Goal: Task Accomplishment & Management: Complete application form

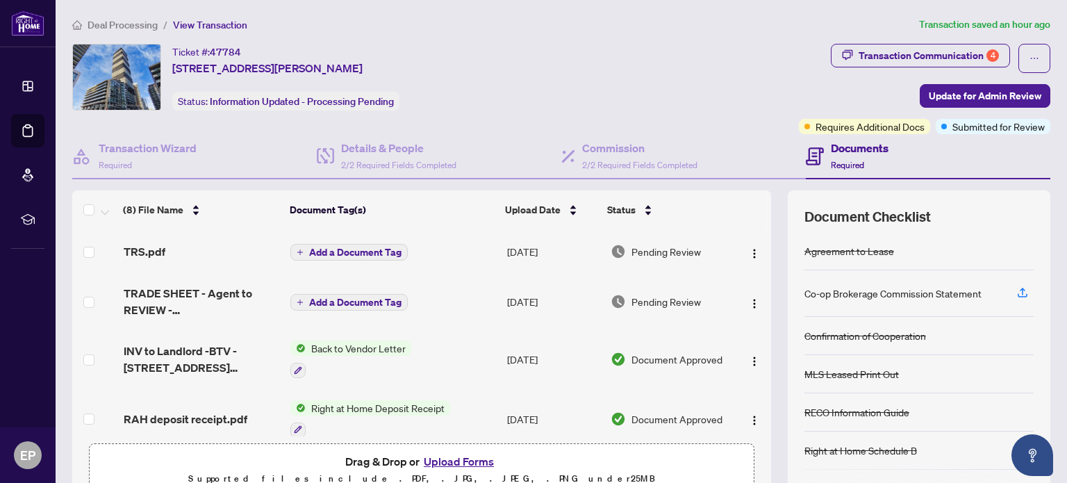
click at [142, 22] on span "Deal Processing" at bounding box center [123, 25] width 70 height 13
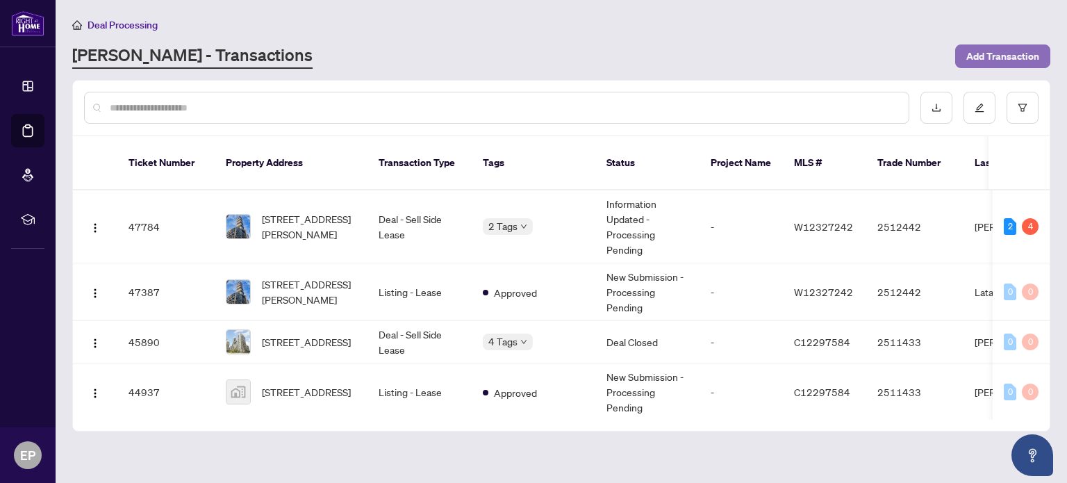
click at [1006, 53] on span "Add Transaction" at bounding box center [1002, 56] width 73 height 22
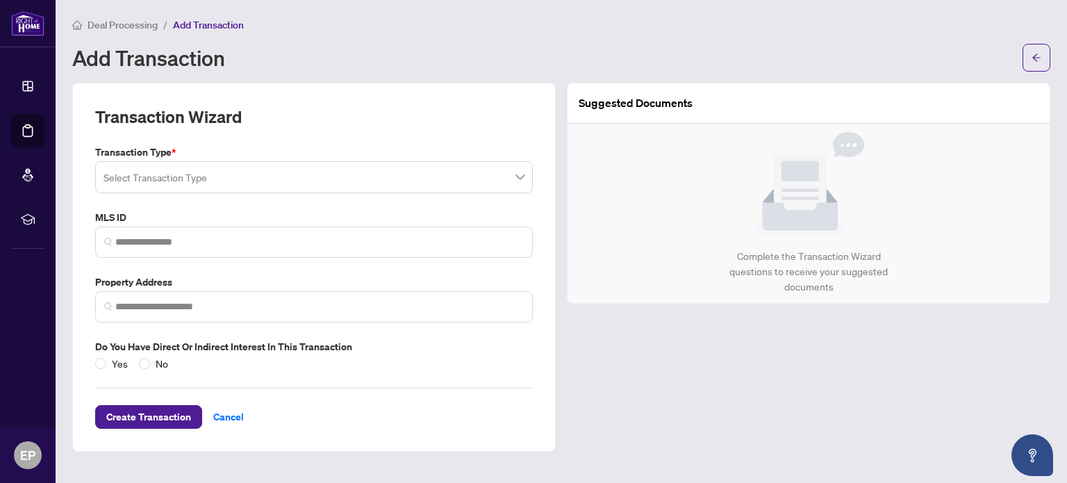
click at [520, 177] on span at bounding box center [313, 177] width 421 height 26
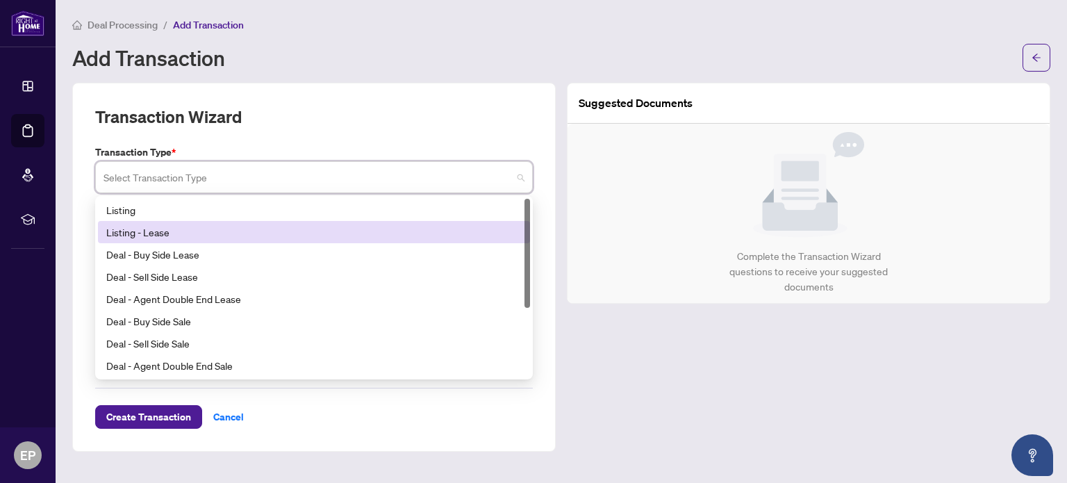
click at [186, 237] on div "Listing - Lease" at bounding box center [313, 231] width 415 height 15
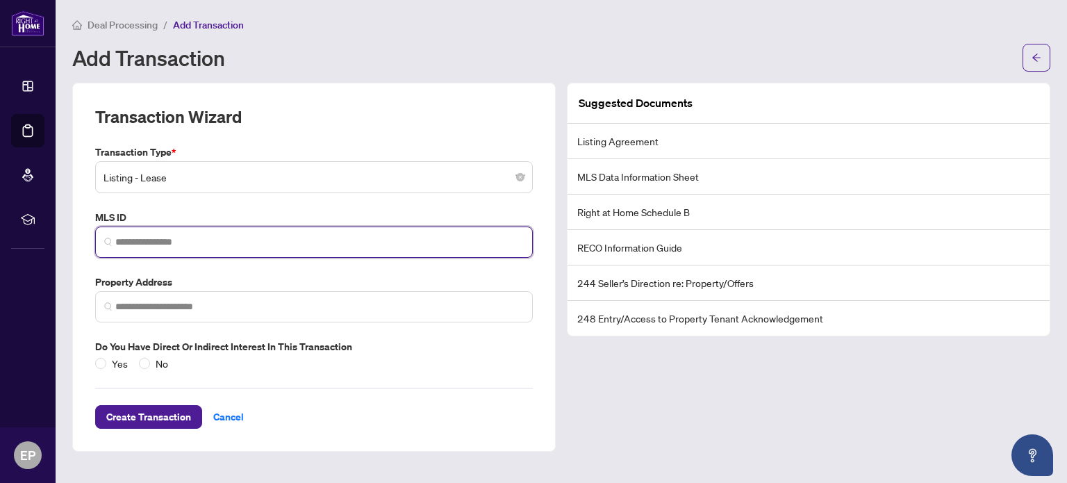
click at [217, 240] on input "search" at bounding box center [319, 242] width 408 height 15
click at [201, 272] on span "No valid MLS ID found!" at bounding box center [154, 274] width 97 height 13
click at [119, 236] on input "*********" at bounding box center [319, 242] width 408 height 15
click at [259, 244] on input "*********" at bounding box center [319, 242] width 408 height 15
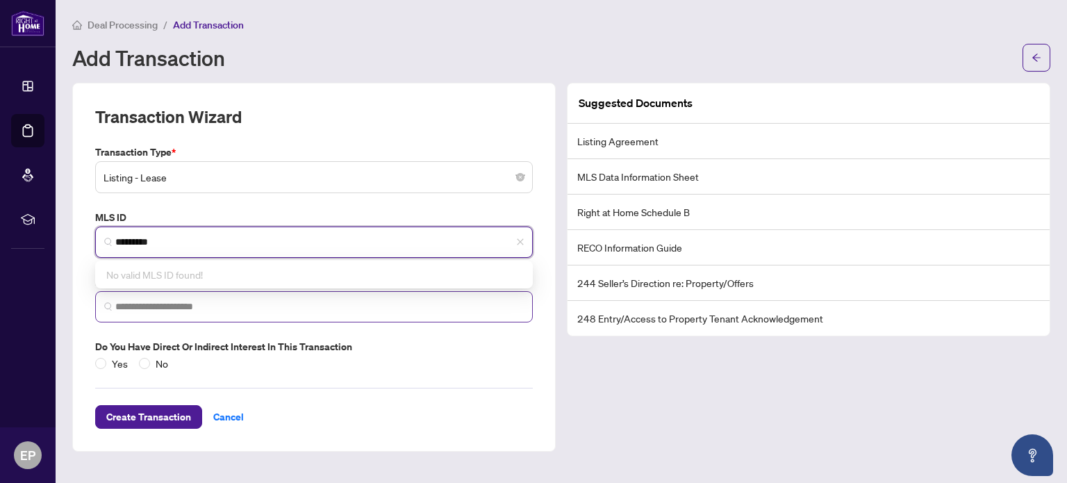
type input "*********"
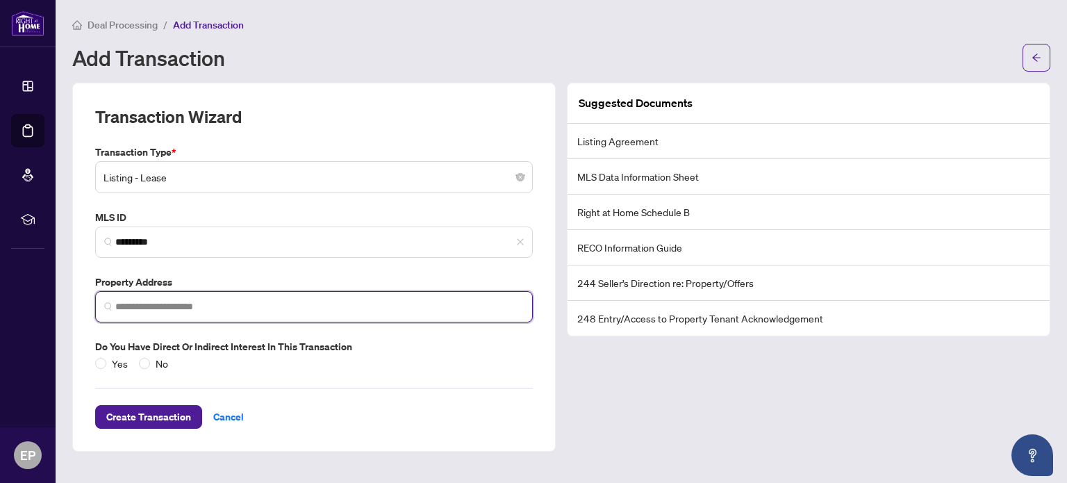
click at [188, 299] on input "search" at bounding box center [319, 306] width 408 height 15
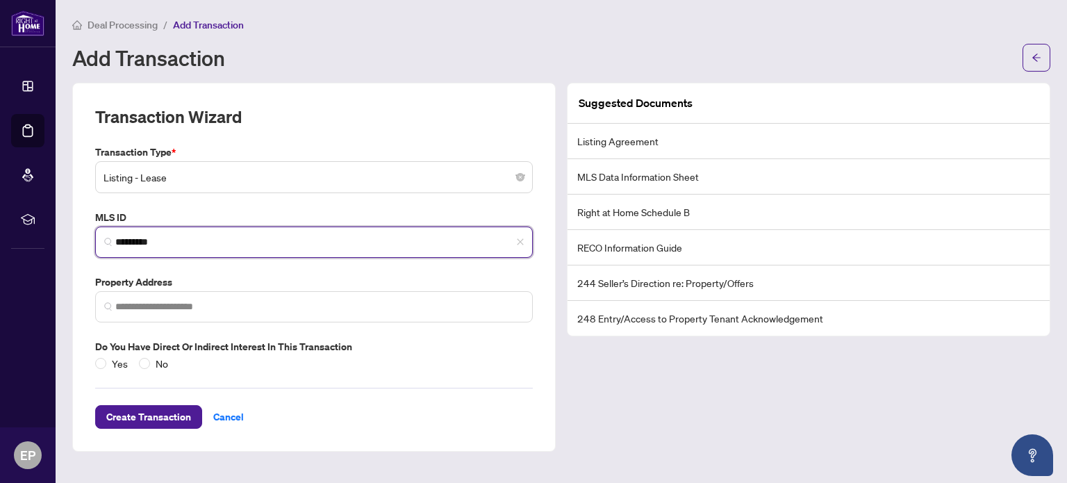
click at [203, 239] on input "*********" at bounding box center [319, 242] width 408 height 15
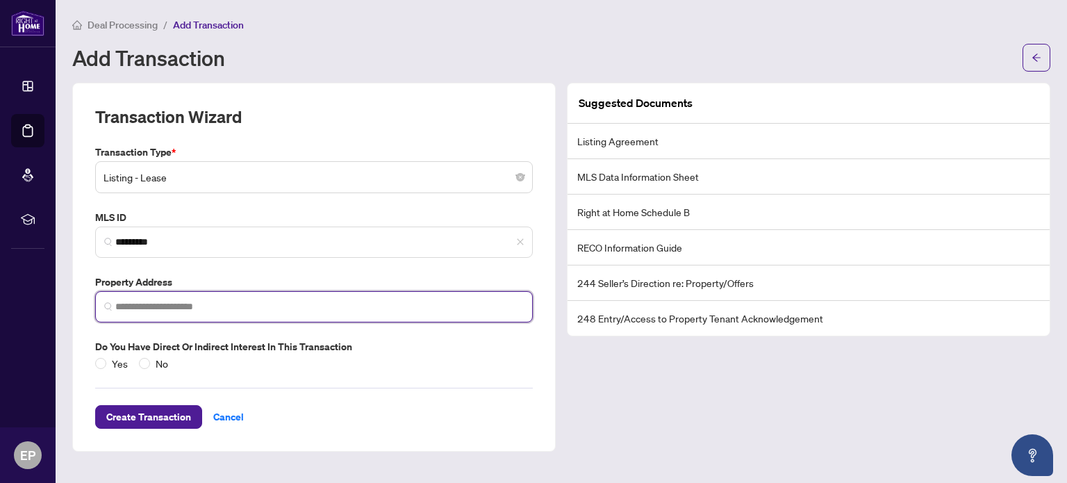
click at [197, 301] on input "search" at bounding box center [319, 306] width 408 height 15
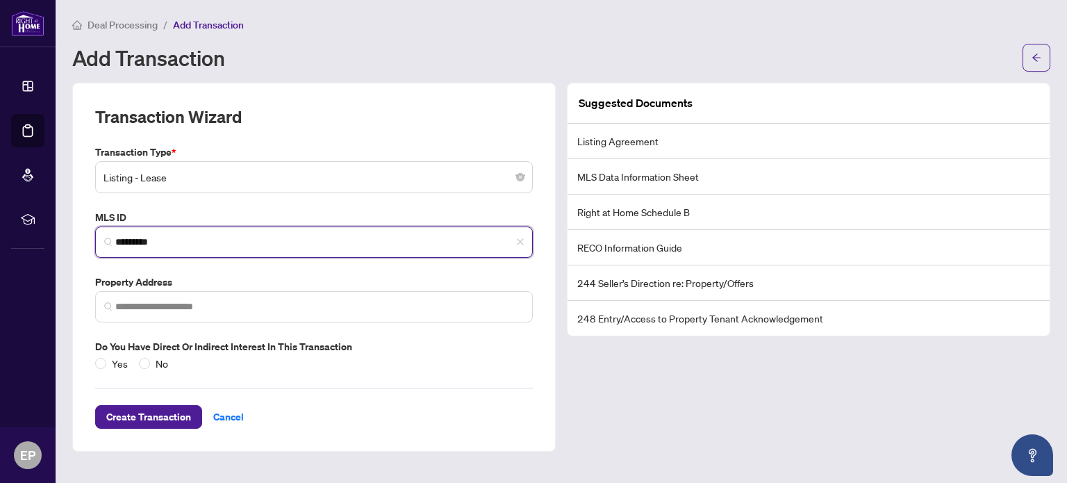
click at [192, 242] on input "*********" at bounding box center [319, 242] width 408 height 15
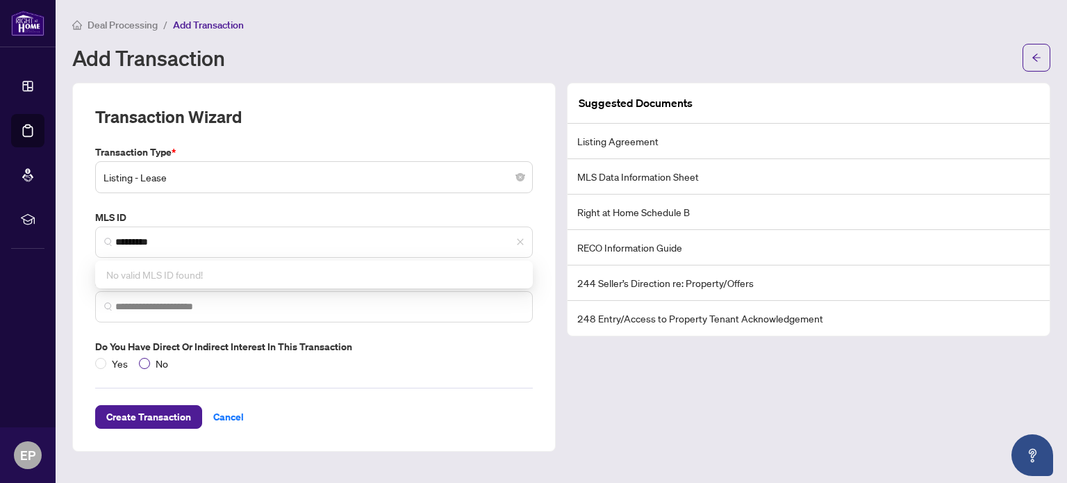
click at [161, 361] on span "No" at bounding box center [162, 363] width 24 height 15
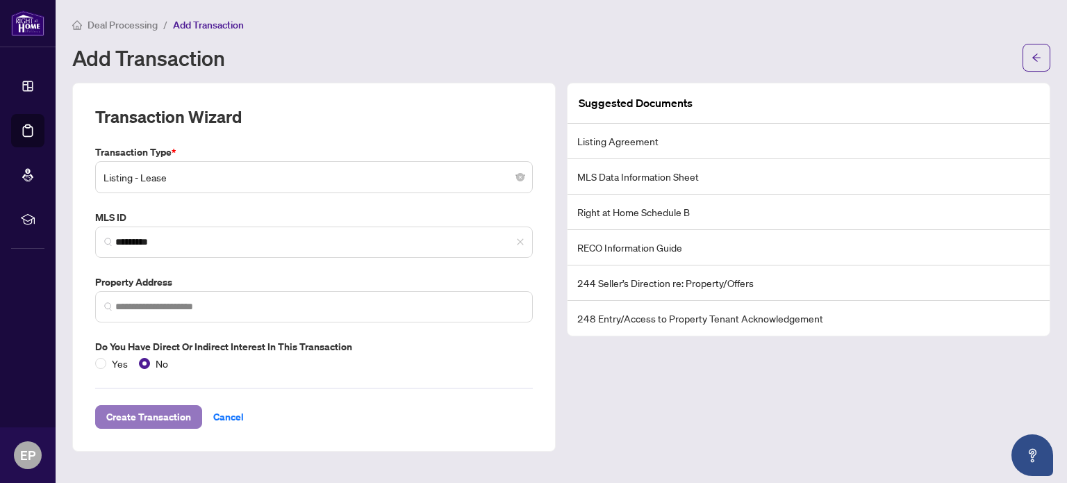
click at [167, 410] on span "Create Transaction" at bounding box center [148, 417] width 85 height 22
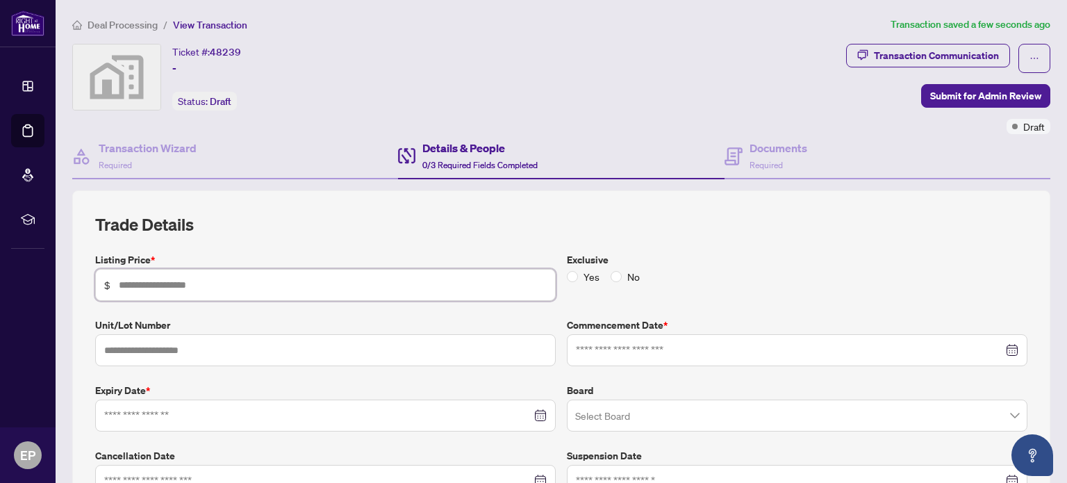
click at [272, 277] on input "text" at bounding box center [333, 284] width 428 height 15
type input "*****"
click at [222, 344] on input "text" at bounding box center [325, 350] width 460 height 32
click at [158, 340] on input "text" at bounding box center [325, 350] width 460 height 32
click at [1001, 344] on div at bounding box center [797, 349] width 442 height 15
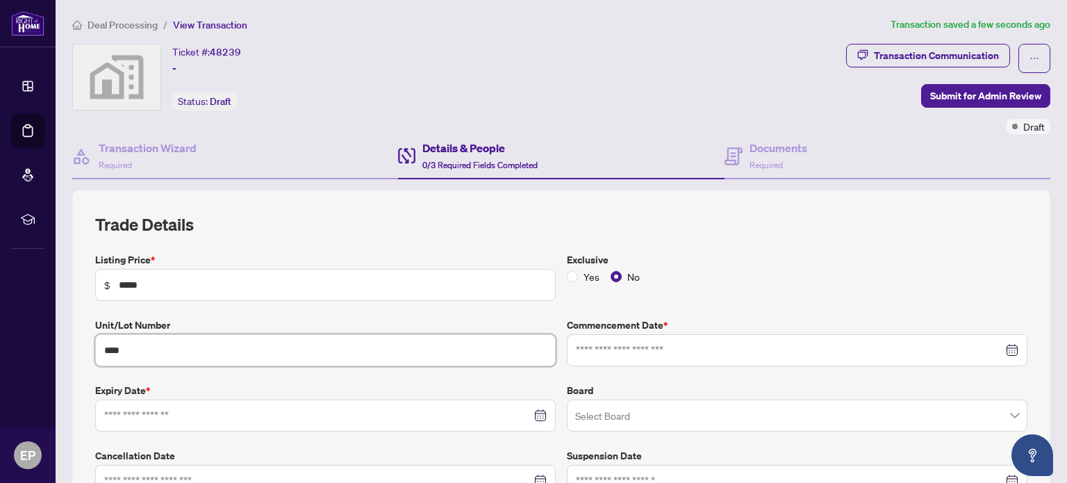
type input "****"
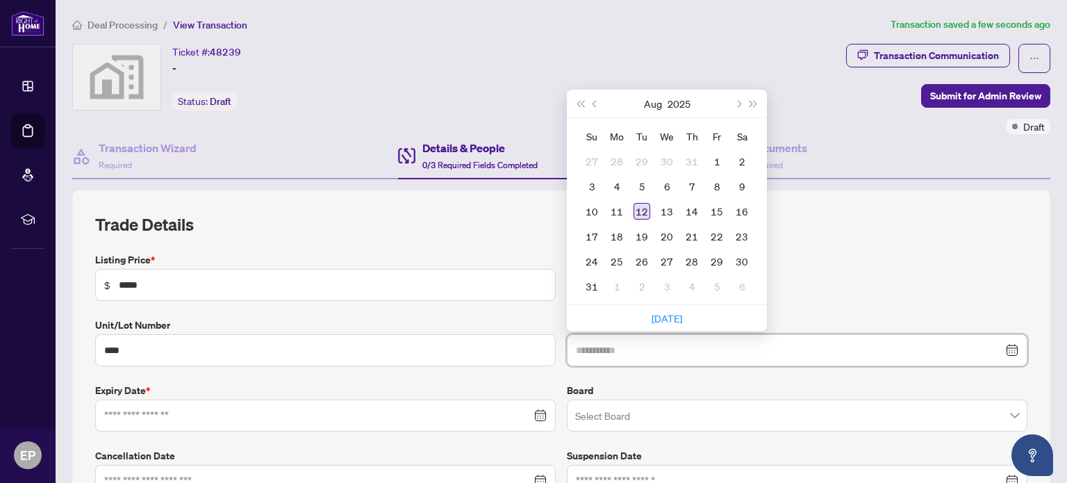
type input "**********"
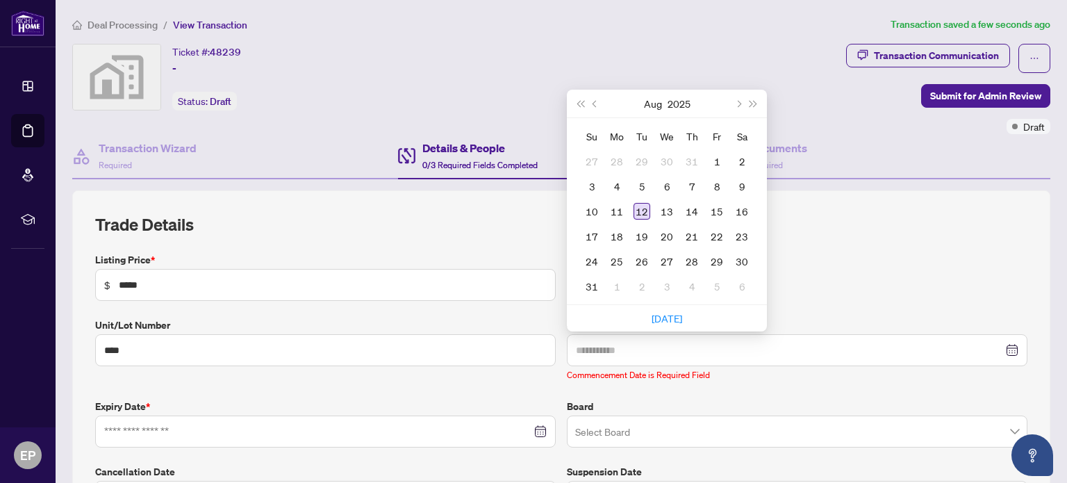
click at [633, 207] on div "12" at bounding box center [641, 211] width 17 height 17
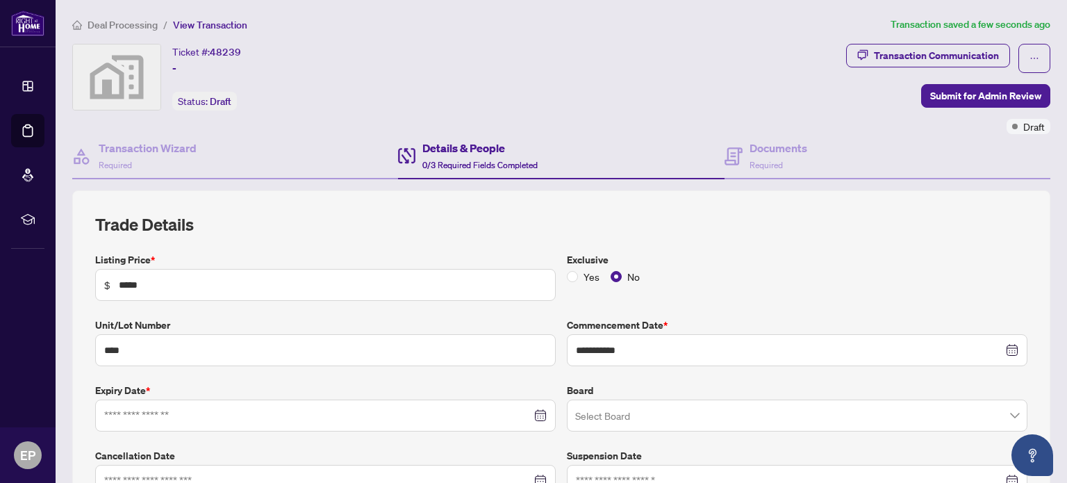
click at [533, 408] on div at bounding box center [325, 415] width 442 height 15
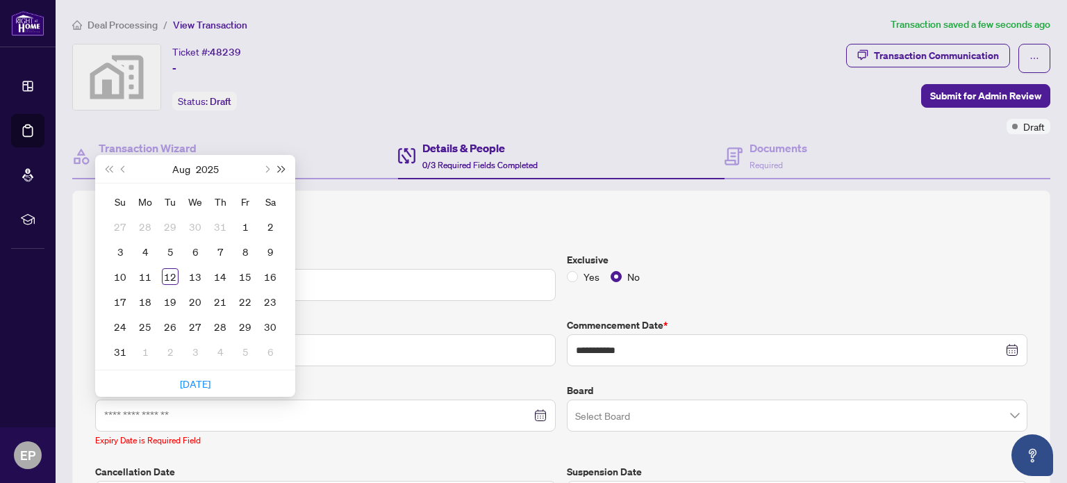
click at [281, 165] on span "Next year (Control + right)" at bounding box center [282, 168] width 7 height 7
click at [282, 165] on span "Next year (Control + right)" at bounding box center [282, 168] width 7 height 7
click at [117, 165] on button "Previous month (PageUp)" at bounding box center [123, 169] width 15 height 28
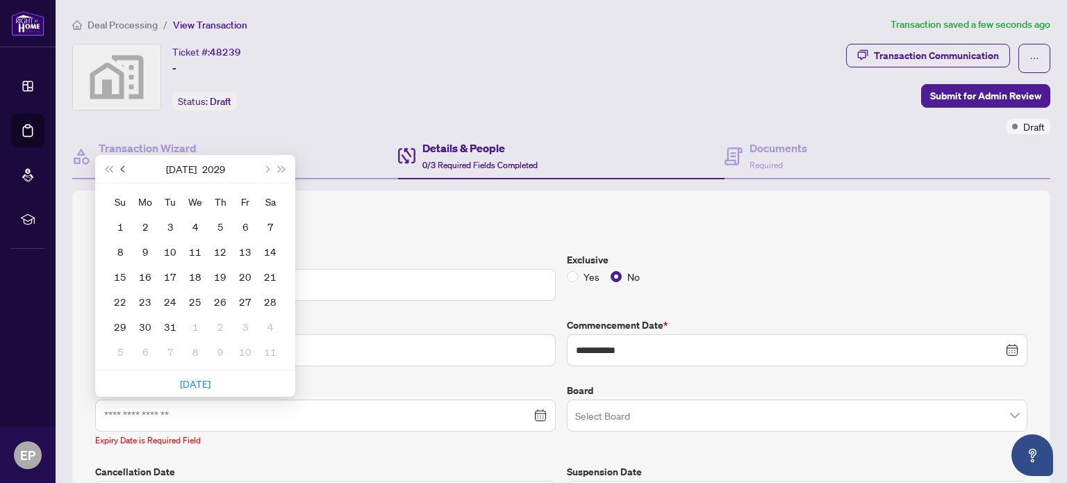
click at [119, 165] on button "Previous month (PageUp)" at bounding box center [123, 169] width 15 height 28
click at [111, 165] on span "Last year (Control + left)" at bounding box center [108, 168] width 7 height 7
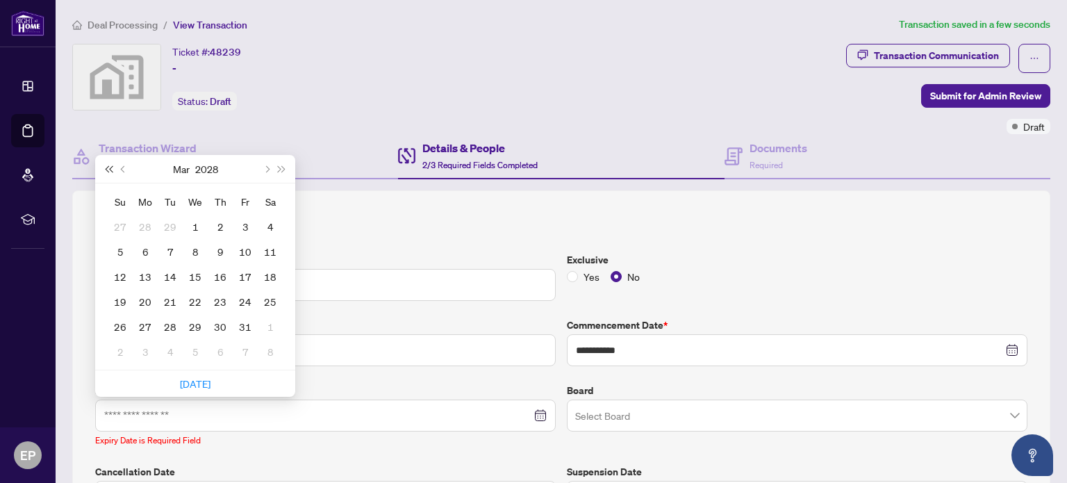
click at [111, 165] on span "Last year (Control + left)" at bounding box center [108, 168] width 7 height 7
click at [108, 168] on span "Last year (Control + left)" at bounding box center [108, 168] width 7 height 7
click at [118, 163] on button "Previous month (PageUp)" at bounding box center [123, 169] width 15 height 28
click at [111, 167] on span "Last year (Control + left)" at bounding box center [108, 168] width 7 height 7
click at [265, 162] on button "Next month (PageDown)" at bounding box center [265, 169] width 15 height 28
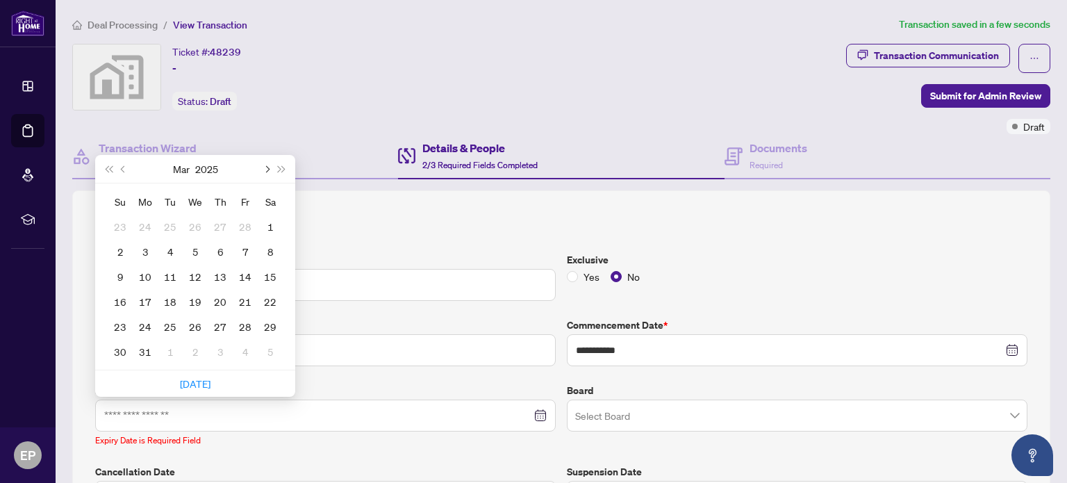
click at [265, 162] on button "Next month (PageDown)" at bounding box center [265, 169] width 15 height 28
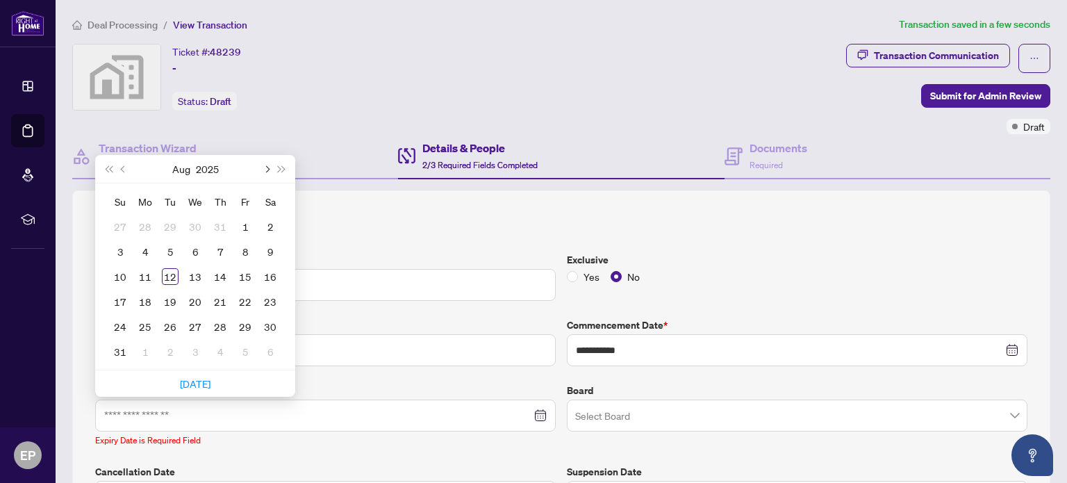
click at [265, 162] on button "Next month (PageDown)" at bounding box center [265, 169] width 15 height 28
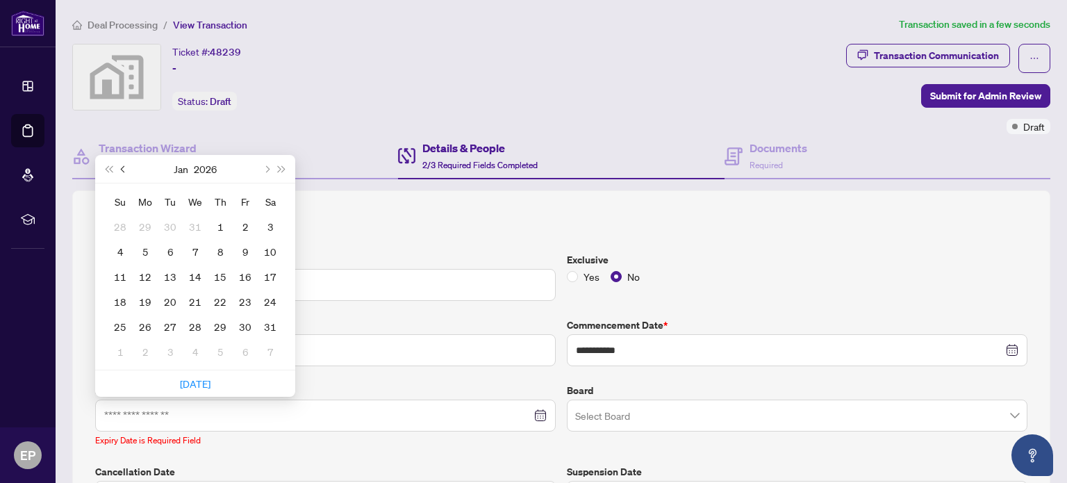
click at [117, 163] on button "Previous month (PageUp)" at bounding box center [123, 169] width 15 height 28
type input "**********"
click at [195, 322] on div "31" at bounding box center [195, 326] width 17 height 17
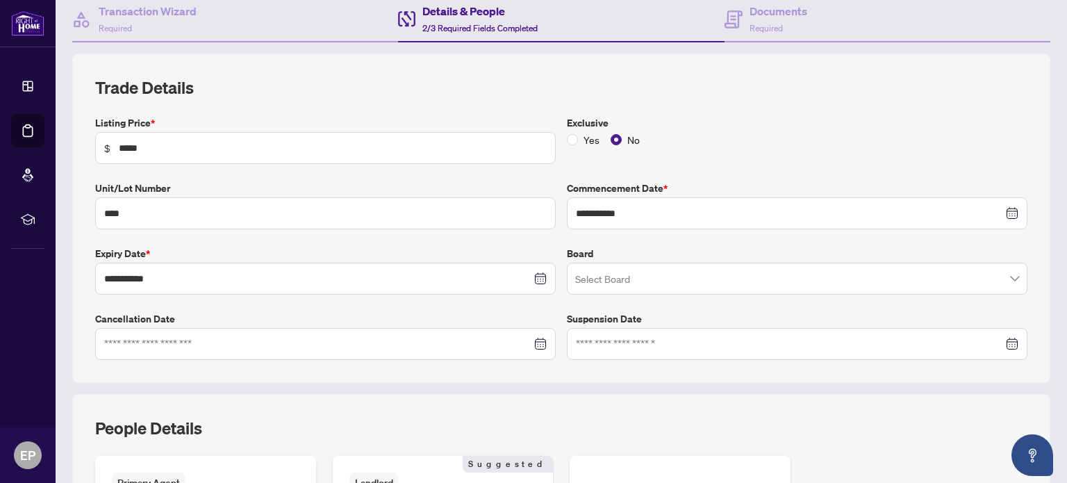
scroll to position [139, 0]
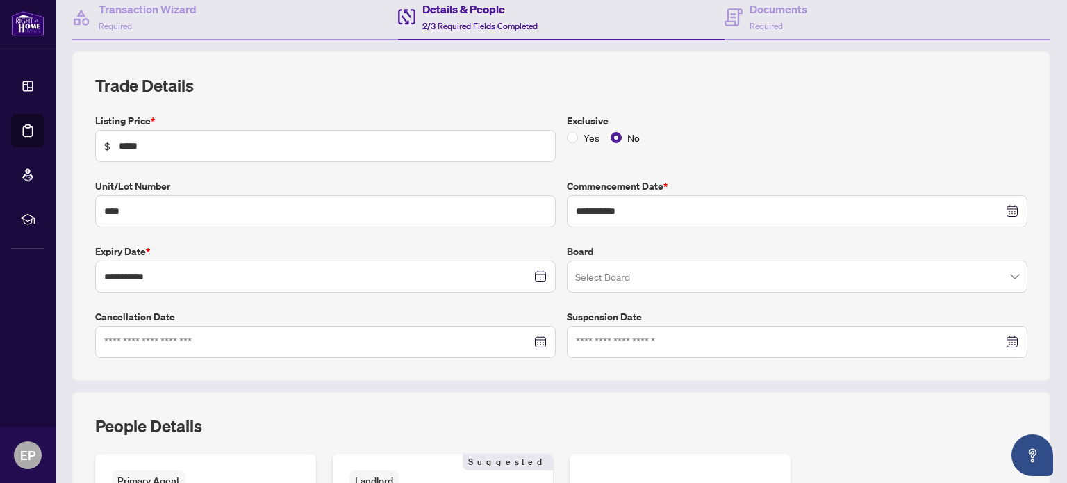
click at [1000, 273] on span at bounding box center [797, 276] width 444 height 26
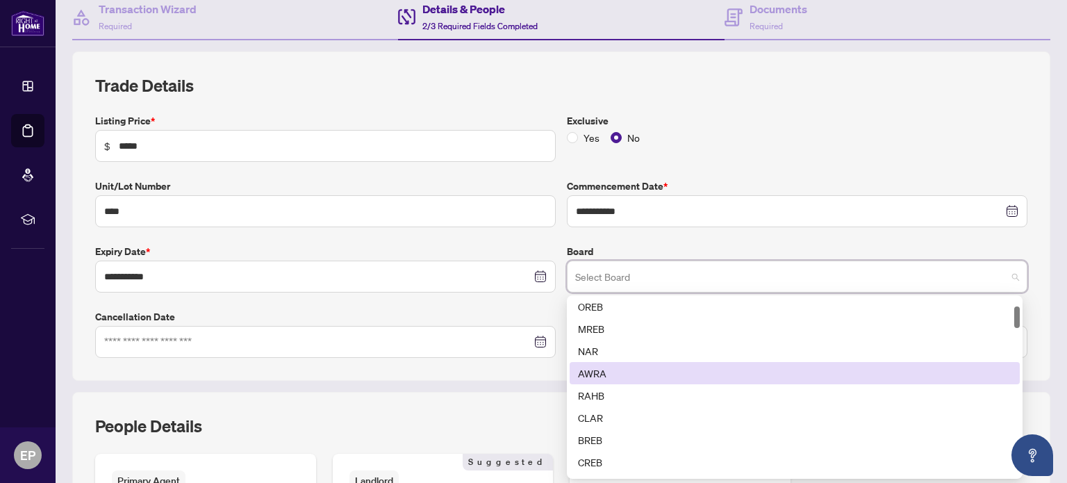
scroll to position [0, 0]
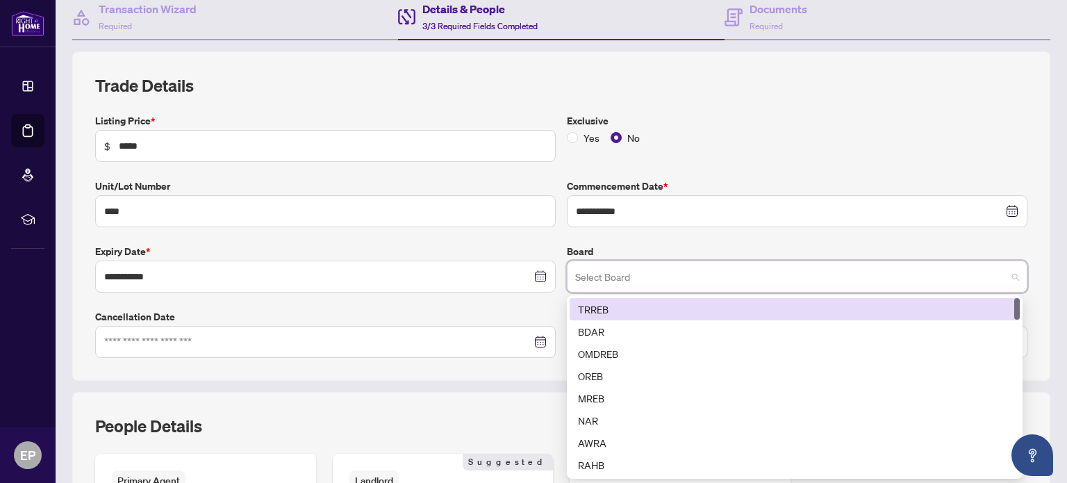
click at [588, 302] on div "TRREB" at bounding box center [794, 308] width 433 height 15
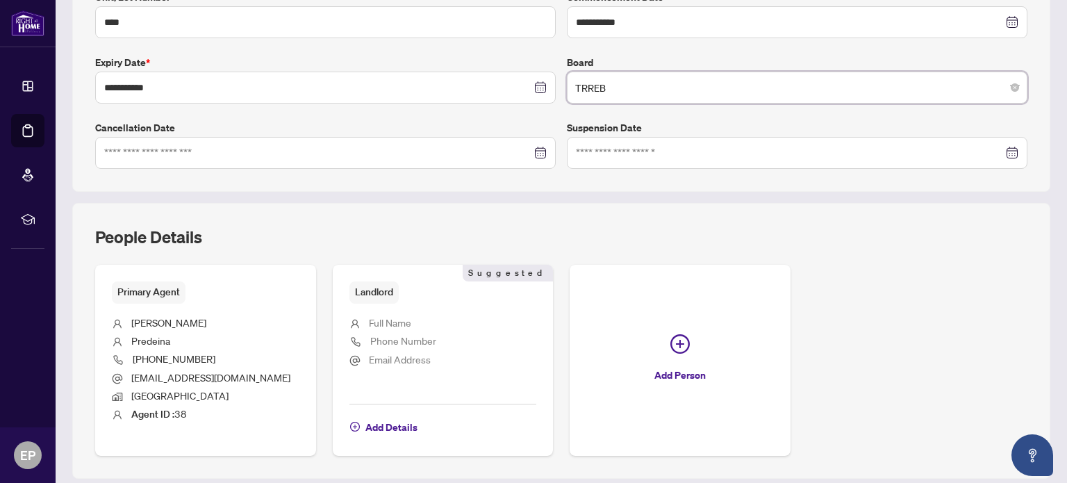
scroll to position [347, 0]
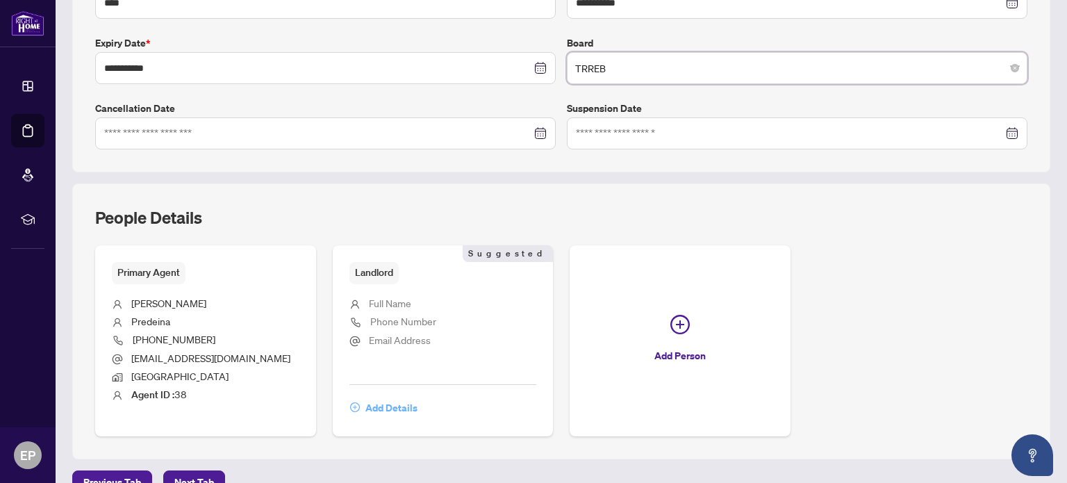
click at [402, 406] on span "Add Details" at bounding box center [391, 408] width 52 height 22
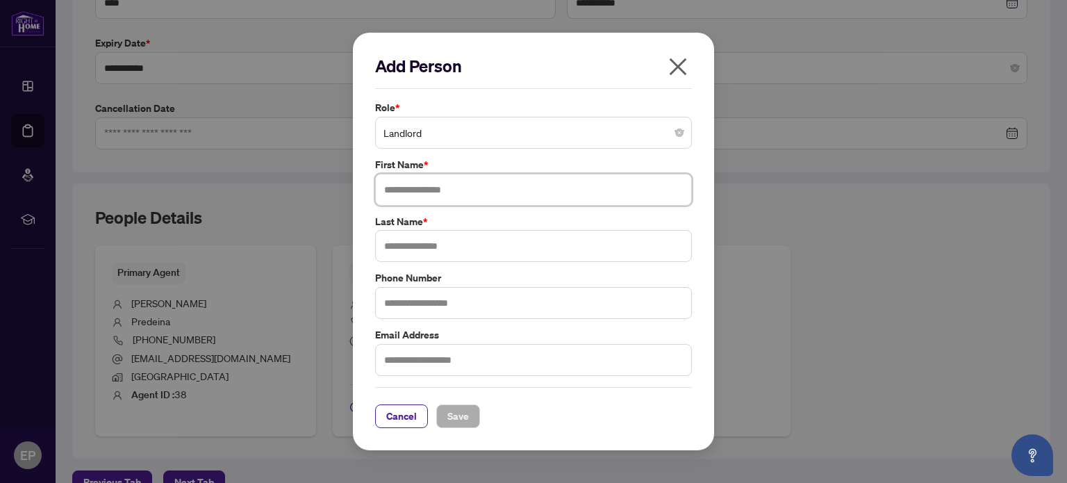
click at [474, 192] on input "text" at bounding box center [533, 190] width 317 height 32
type input "*******"
click at [463, 244] on input "text" at bounding box center [533, 246] width 317 height 32
type input "*******"
click at [450, 408] on span "Save" at bounding box center [458, 416] width 22 height 22
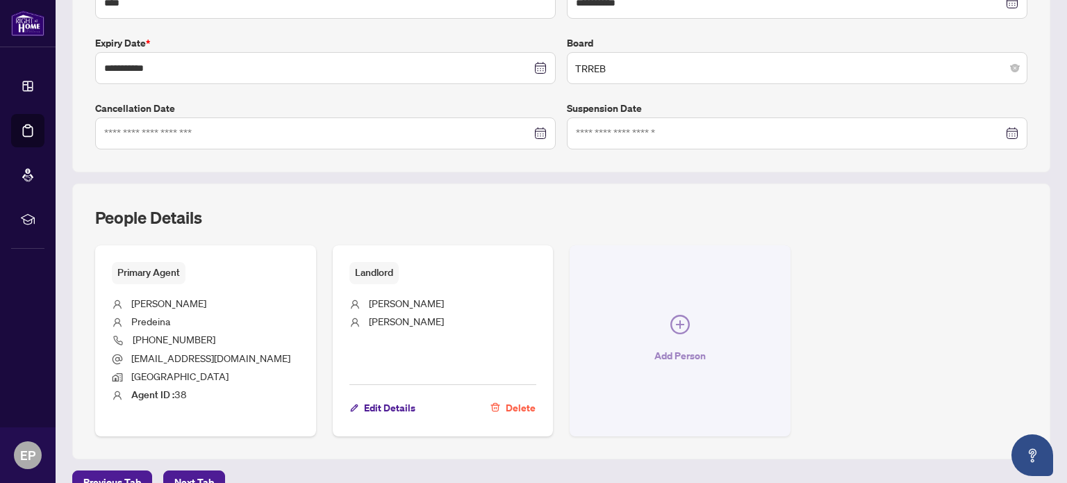
click at [673, 315] on icon "plus-circle" at bounding box center [679, 324] width 19 height 19
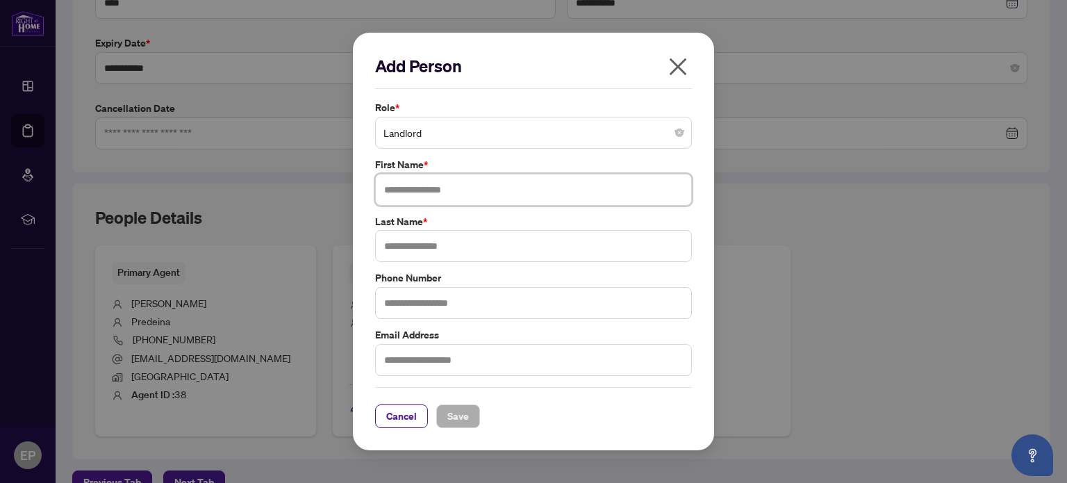
click at [511, 191] on input "text" at bounding box center [533, 190] width 317 height 32
type input "*****"
click at [474, 244] on input "text" at bounding box center [533, 246] width 317 height 32
type input "*******"
click at [458, 413] on span "Save" at bounding box center [458, 416] width 22 height 22
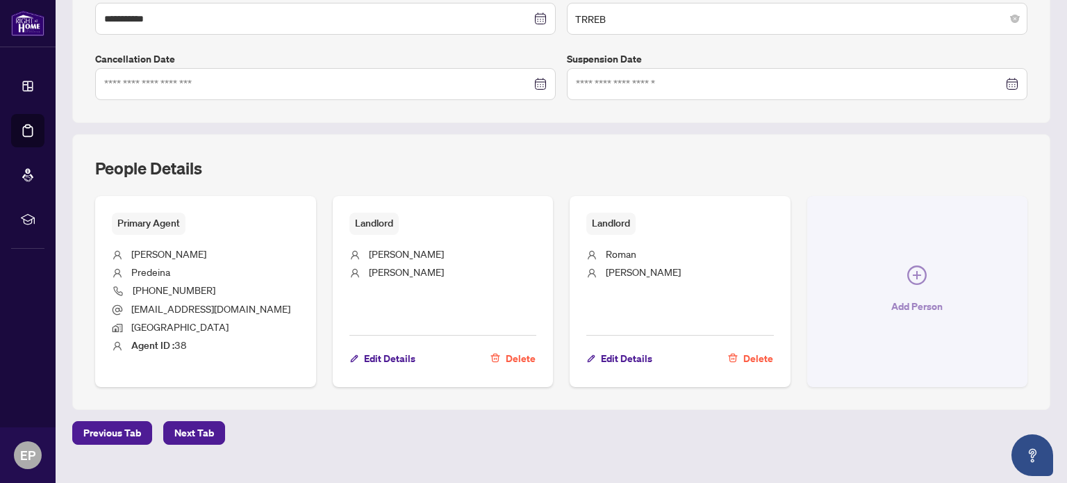
scroll to position [420, 0]
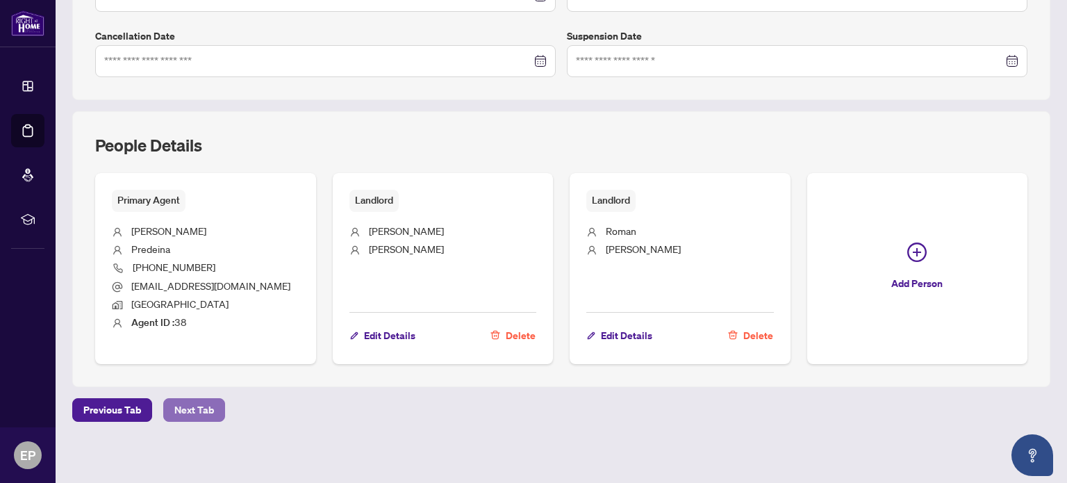
click at [193, 399] on span "Next Tab" at bounding box center [194, 410] width 40 height 22
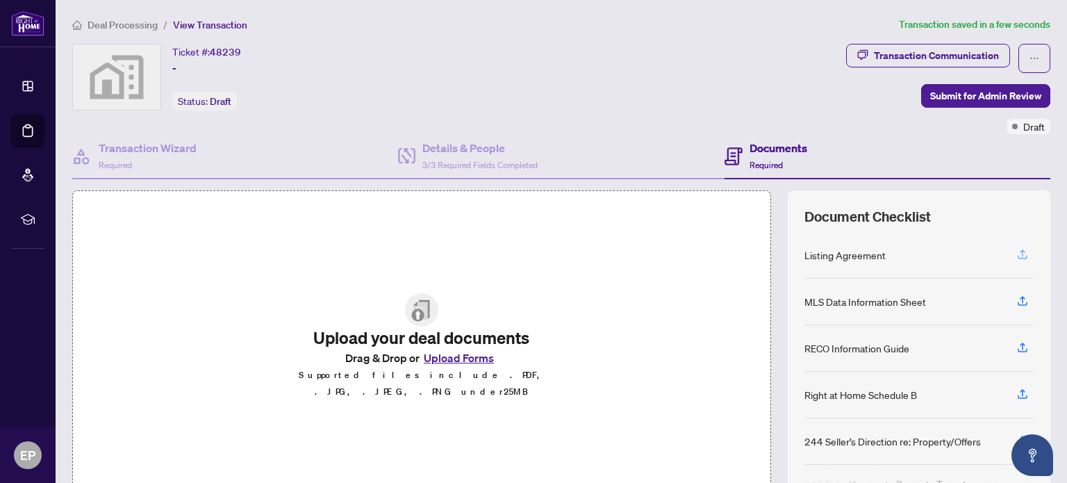
click at [1020, 252] on icon "button" at bounding box center [1023, 252] width 6 height 7
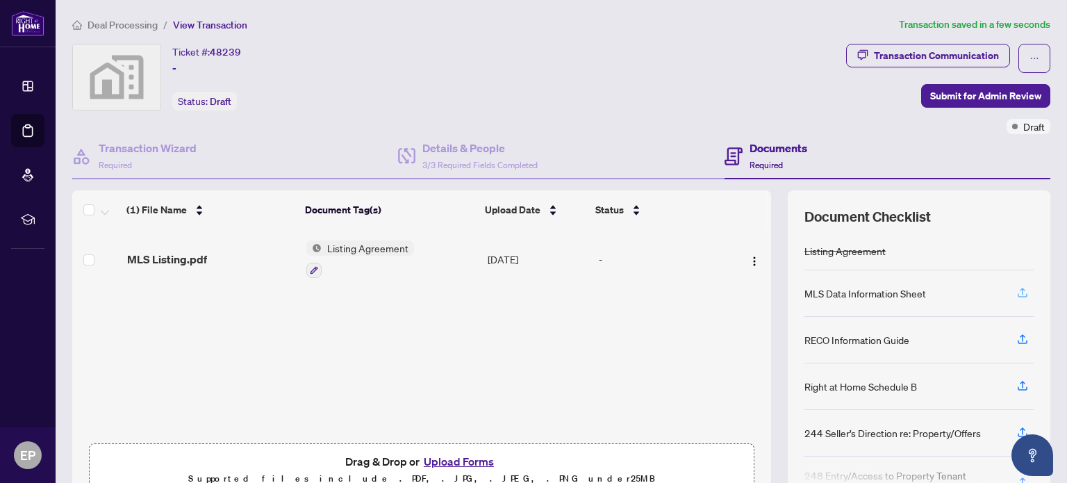
click at [1016, 290] on icon "button" at bounding box center [1022, 292] width 13 height 13
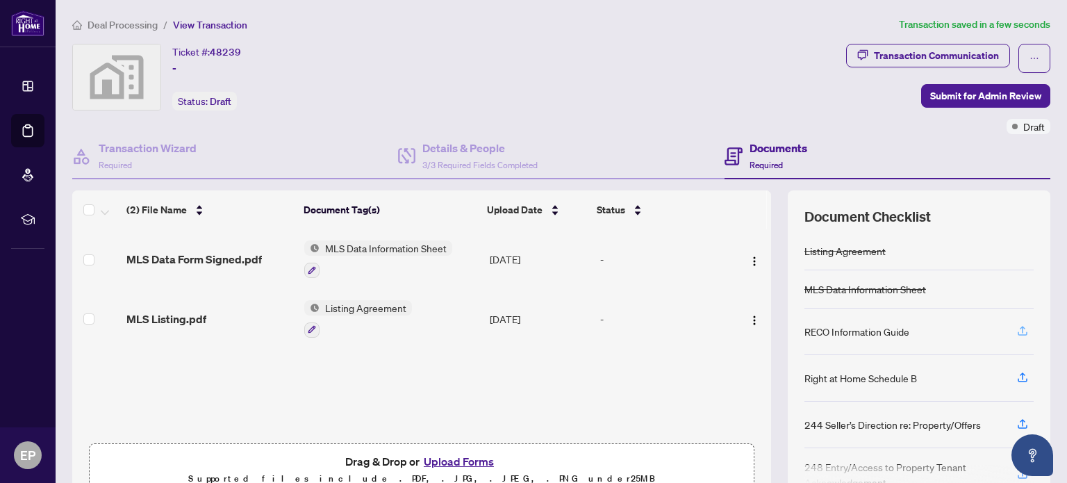
click at [1016, 327] on icon "button" at bounding box center [1022, 330] width 13 height 13
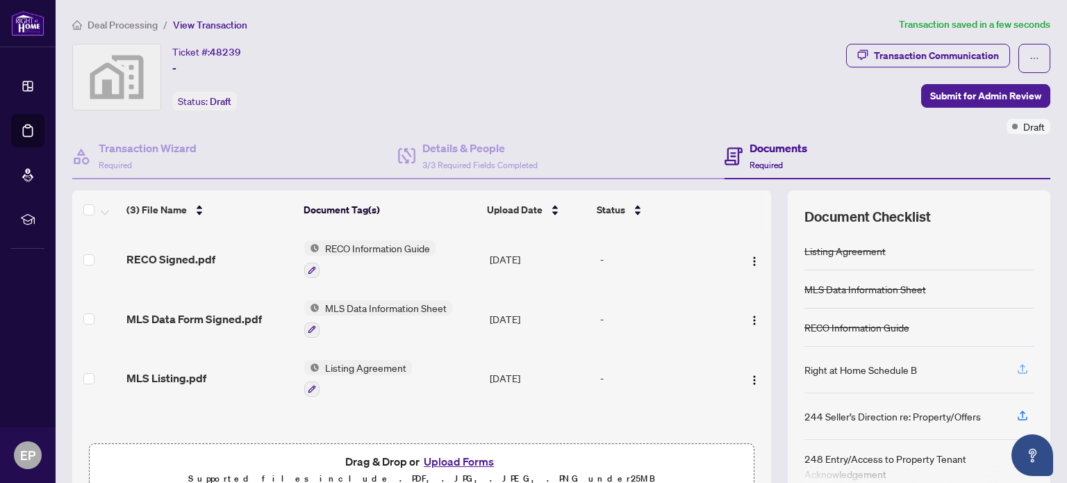
click at [1016, 363] on icon "button" at bounding box center [1022, 369] width 13 height 13
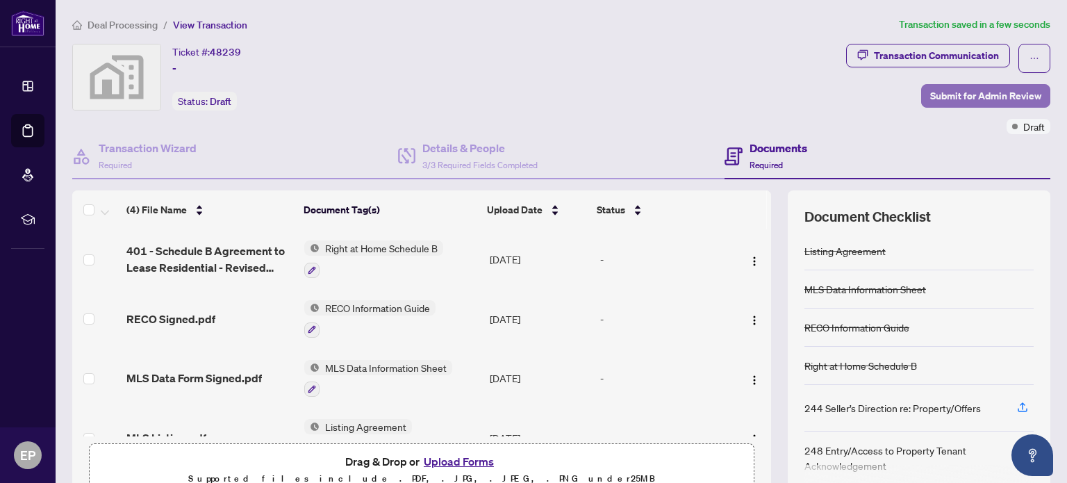
click at [972, 94] on span "Submit for Admin Review" at bounding box center [985, 96] width 111 height 22
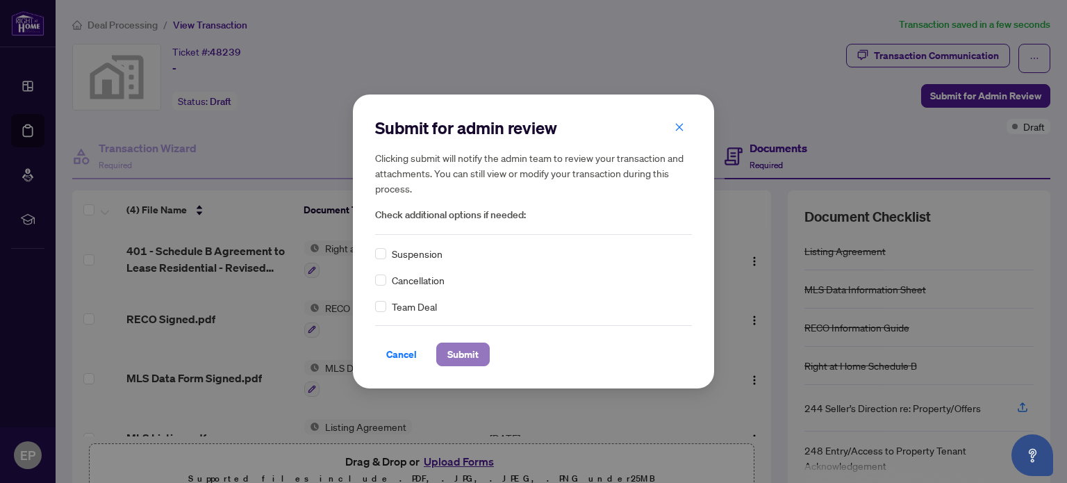
click at [466, 349] on span "Submit" at bounding box center [462, 354] width 31 height 22
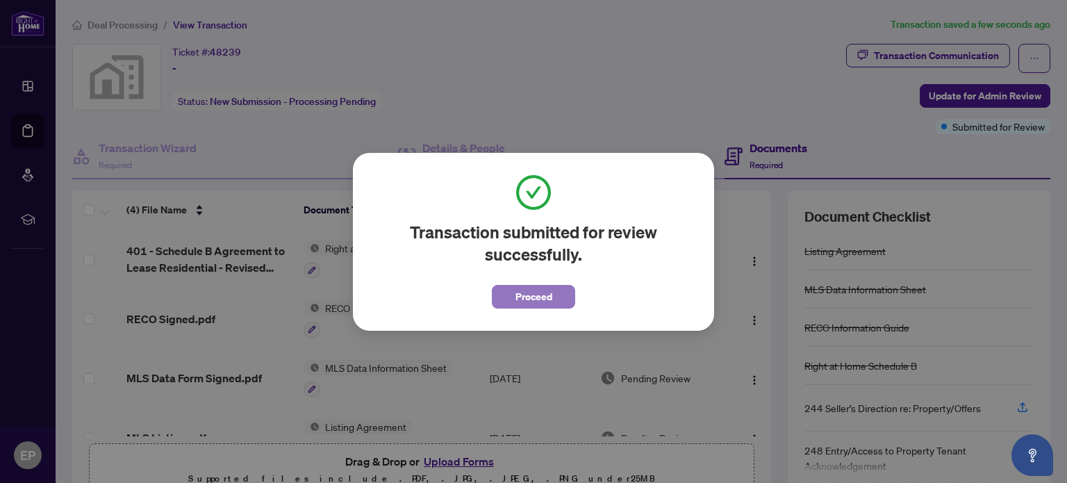
click at [545, 298] on span "Proceed" at bounding box center [533, 296] width 37 height 22
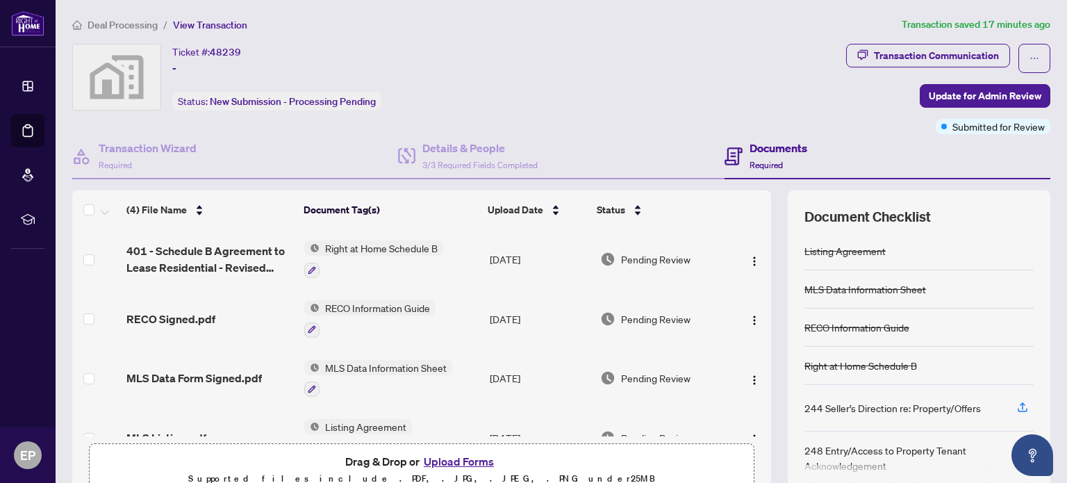
click at [140, 24] on span "Deal Processing" at bounding box center [123, 25] width 70 height 13
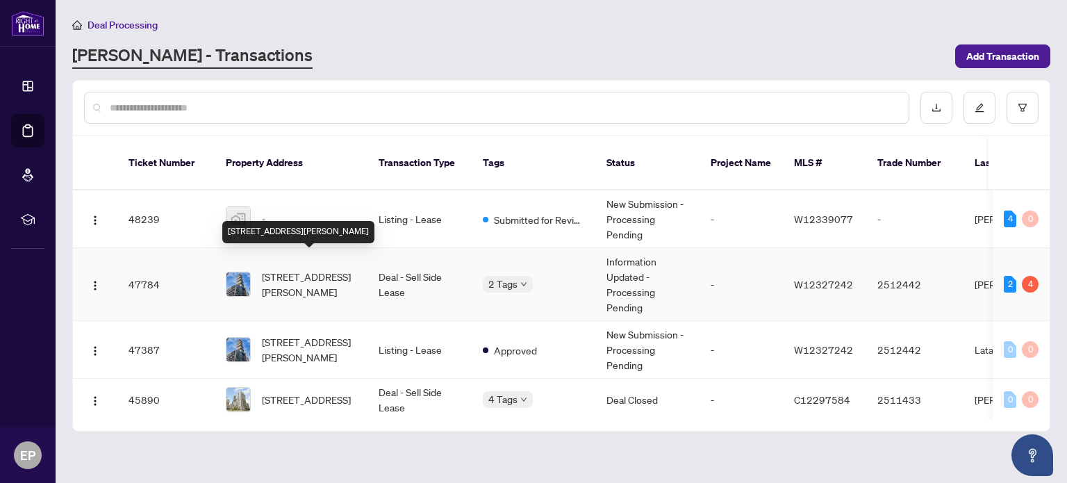
click at [301, 269] on span "[STREET_ADDRESS][PERSON_NAME]" at bounding box center [309, 284] width 94 height 31
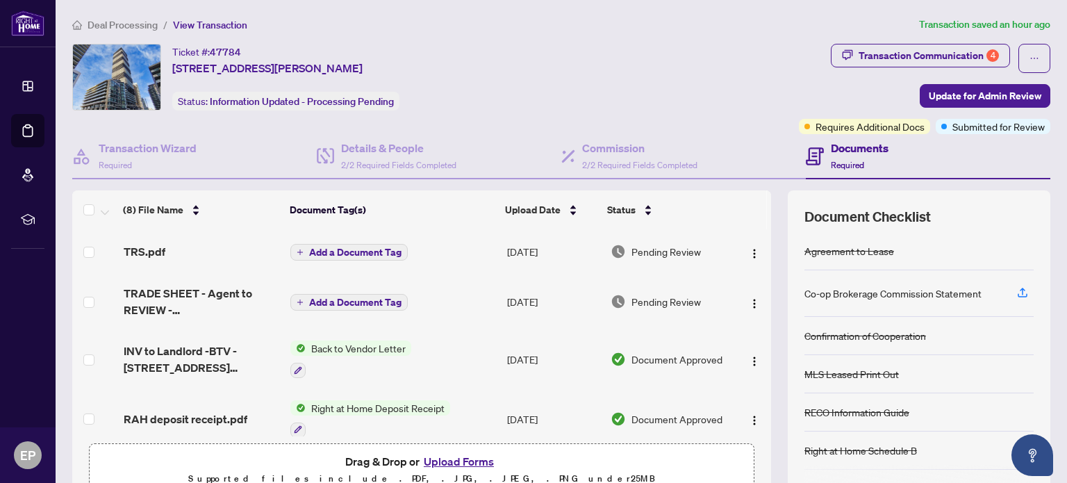
click at [446, 457] on button "Upload Forms" at bounding box center [459, 461] width 78 height 18
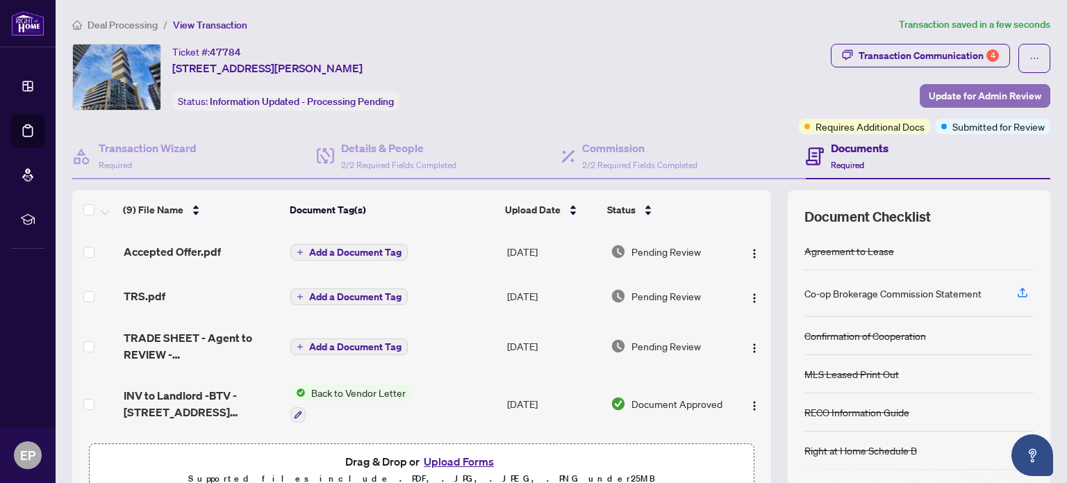
click at [972, 90] on span "Update for Admin Review" at bounding box center [985, 96] width 113 height 22
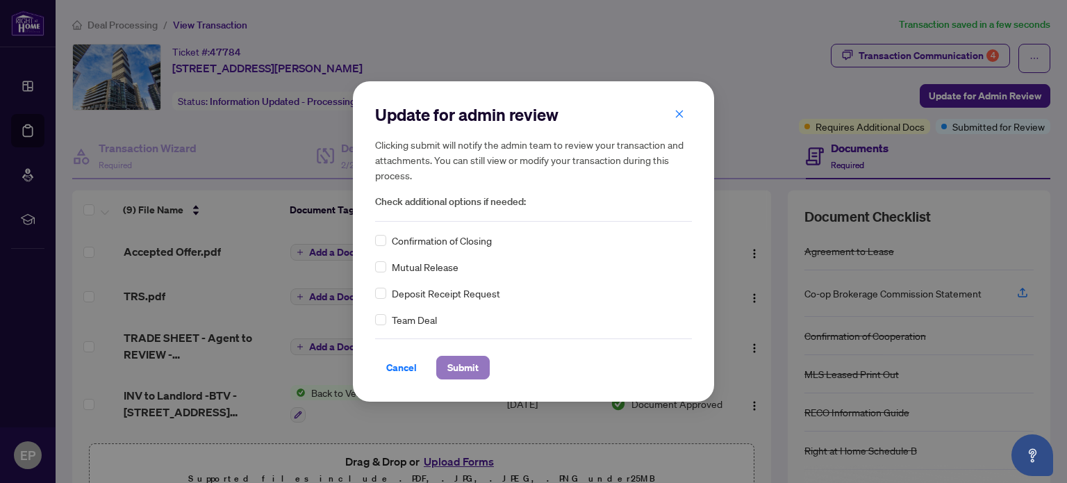
click at [471, 366] on span "Submit" at bounding box center [462, 367] width 31 height 22
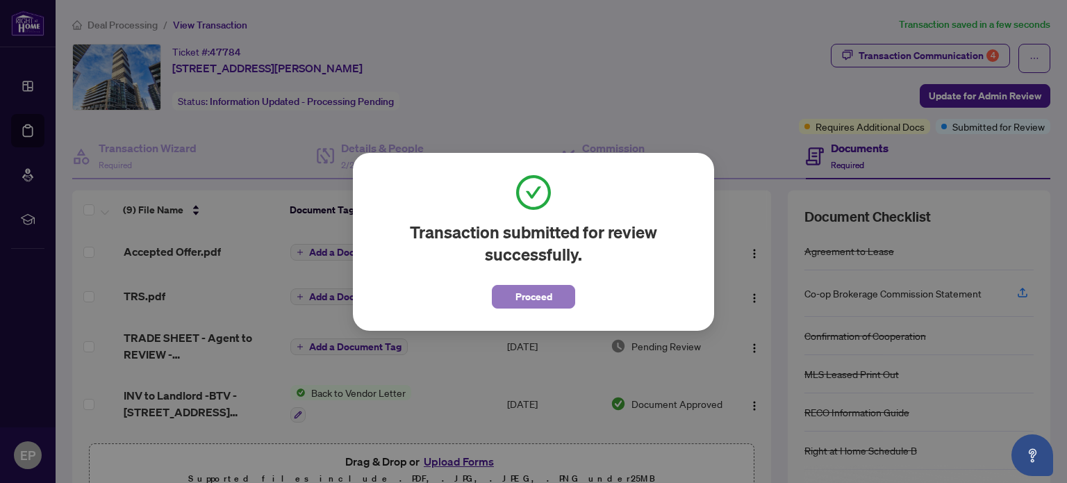
click at [558, 297] on button "Proceed" at bounding box center [533, 297] width 83 height 24
